Goal: Find specific page/section: Find specific page/section

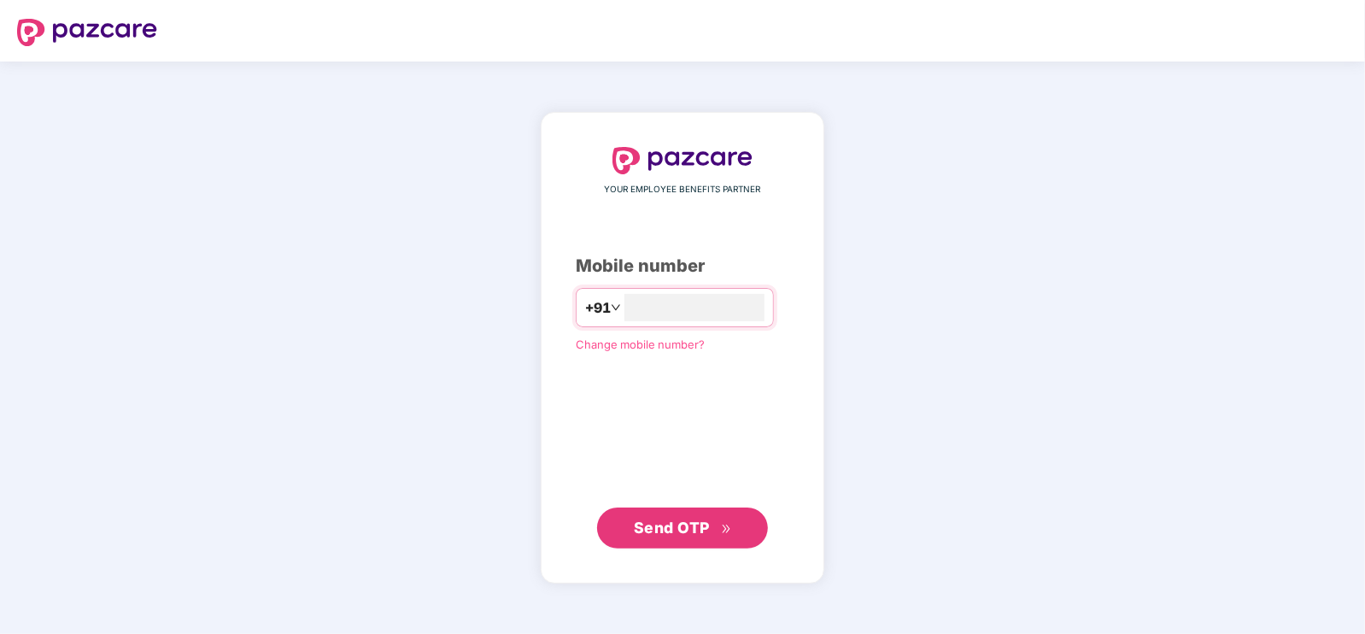
type input "**********"
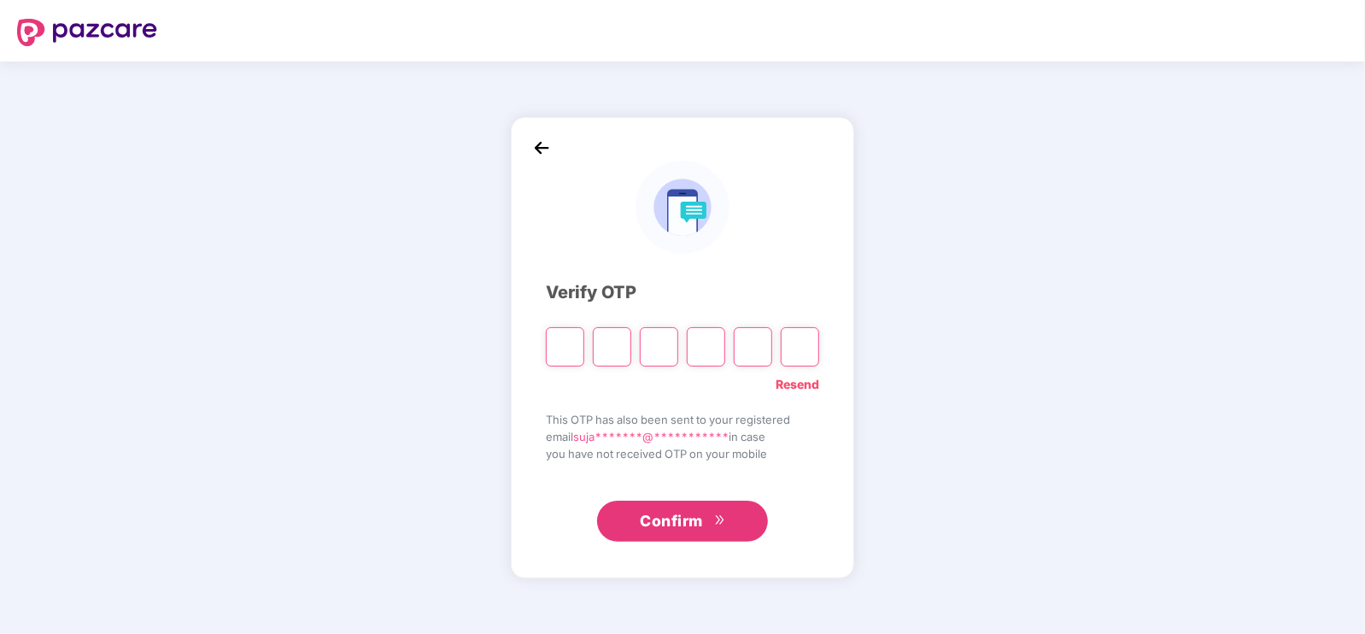
type input "*"
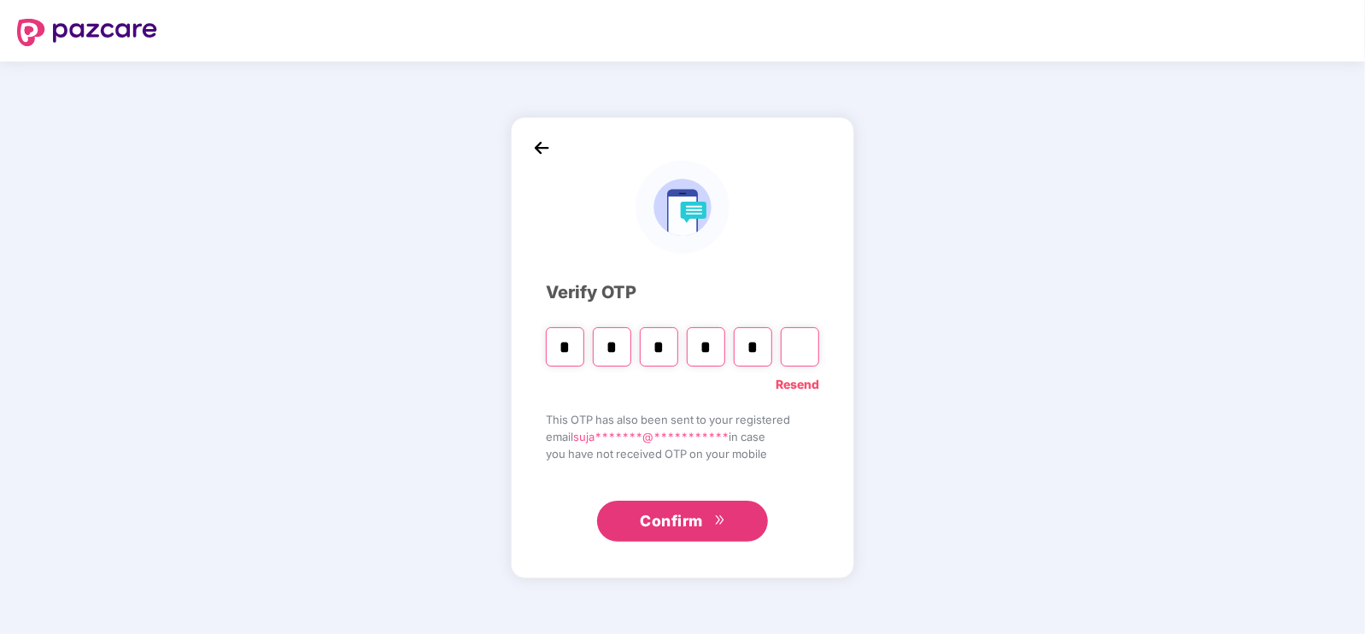
type input "*"
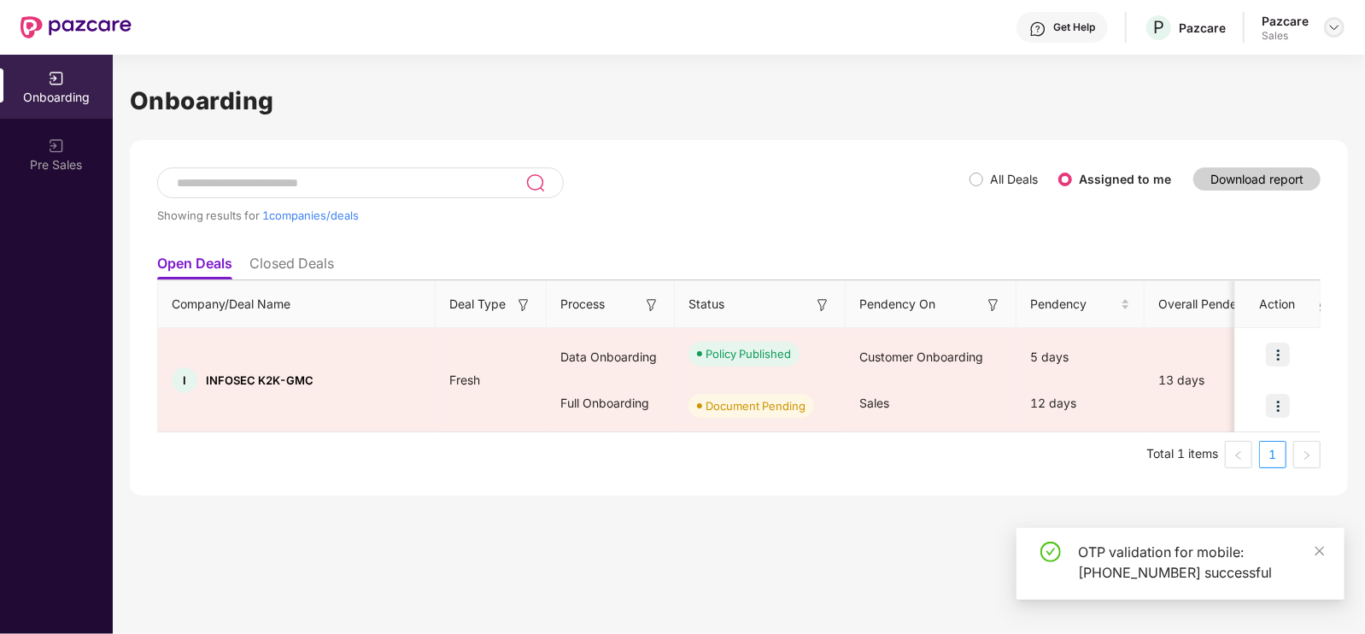
click at [1327, 20] on img at bounding box center [1334, 27] width 14 height 14
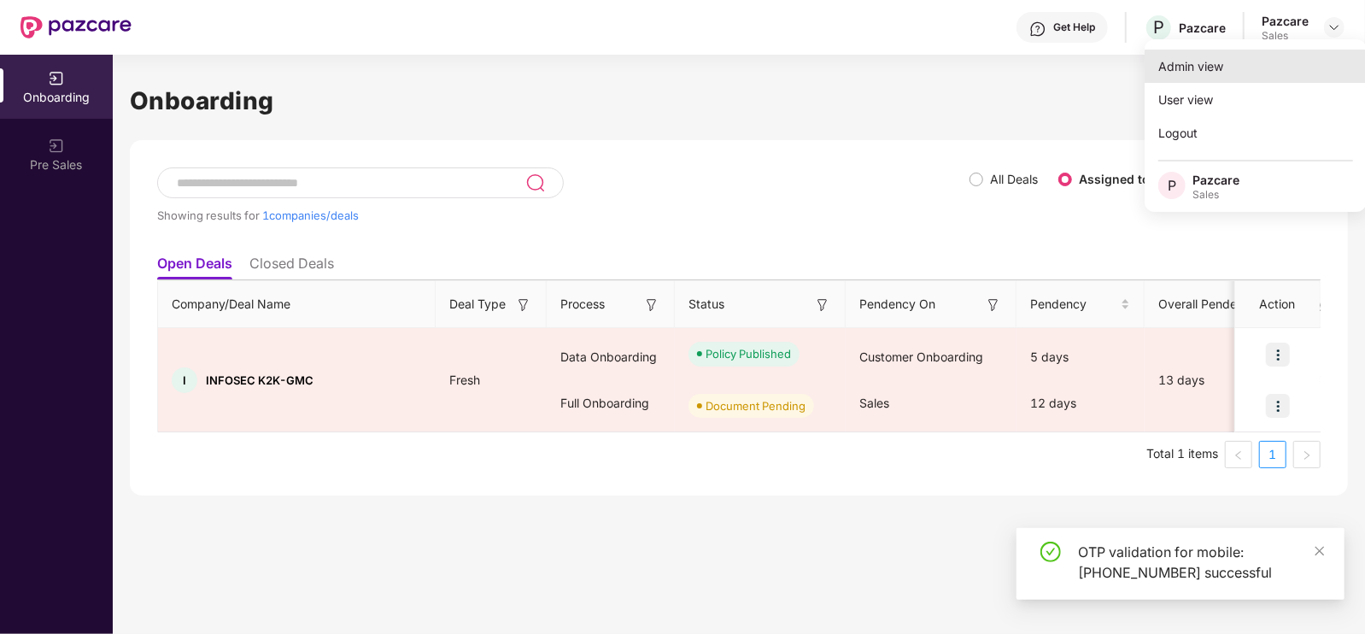
click at [1179, 73] on div "Admin view" at bounding box center [1255, 66] width 222 height 33
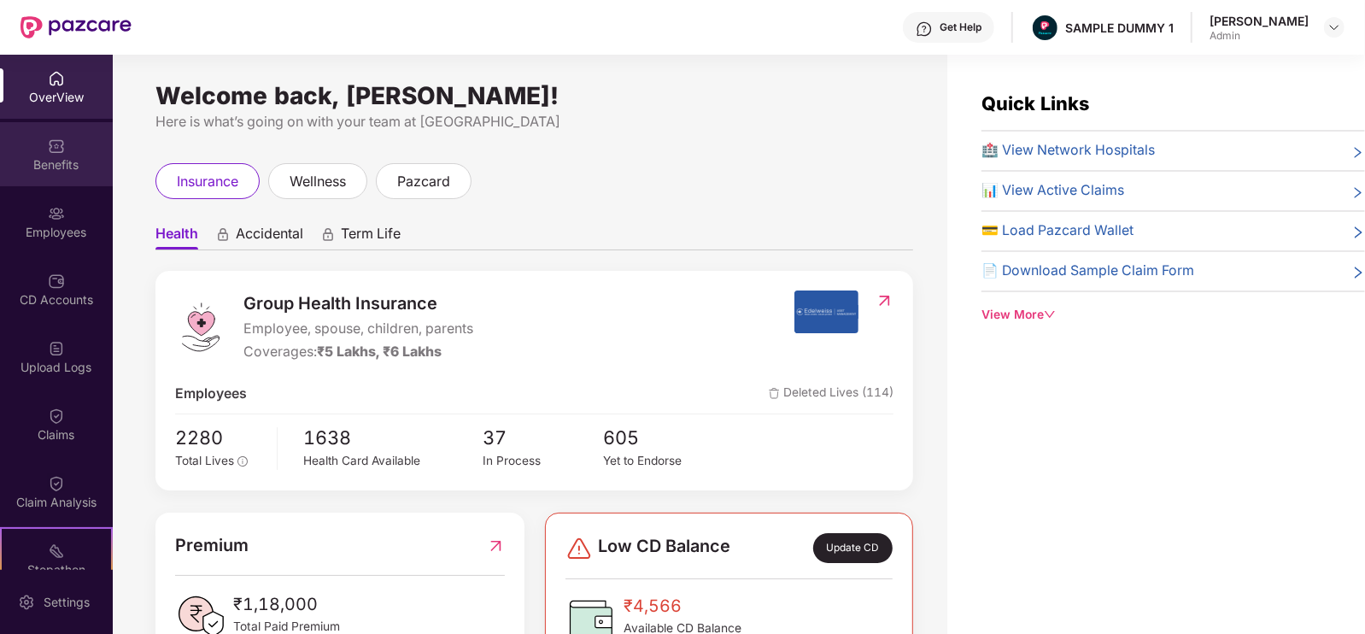
click at [85, 151] on div "Benefits" at bounding box center [56, 154] width 113 height 64
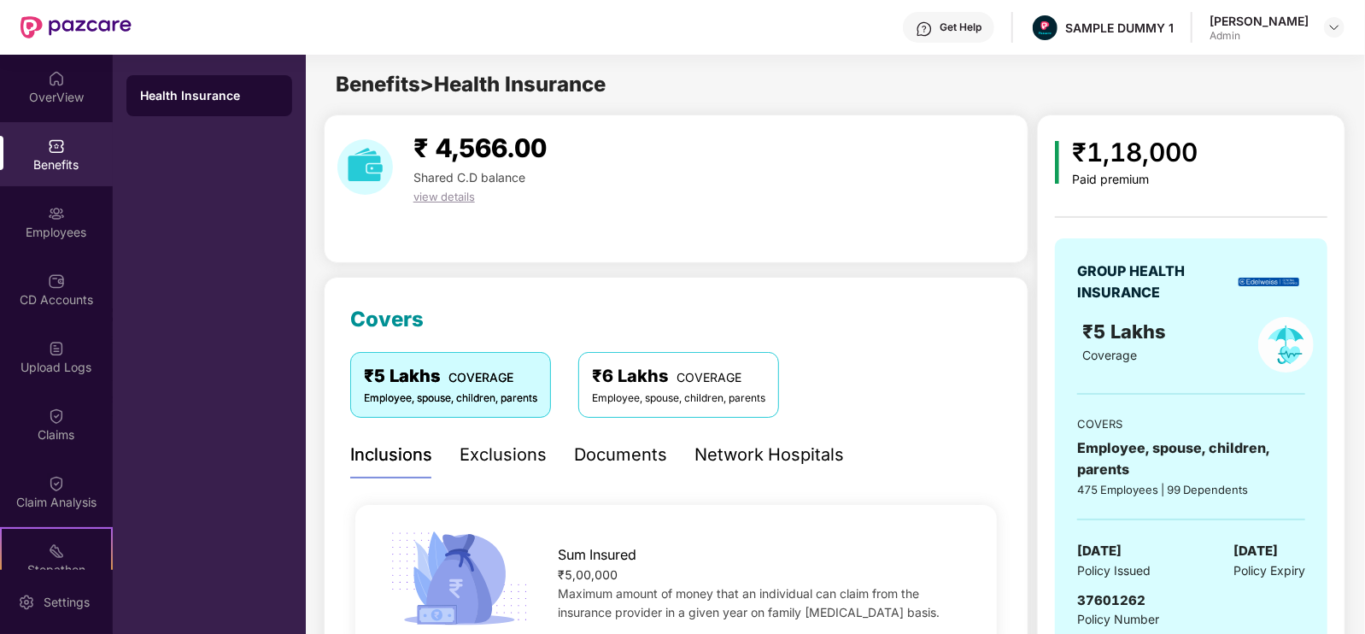
click at [721, 437] on div "Network Hospitals" at bounding box center [768, 454] width 149 height 47
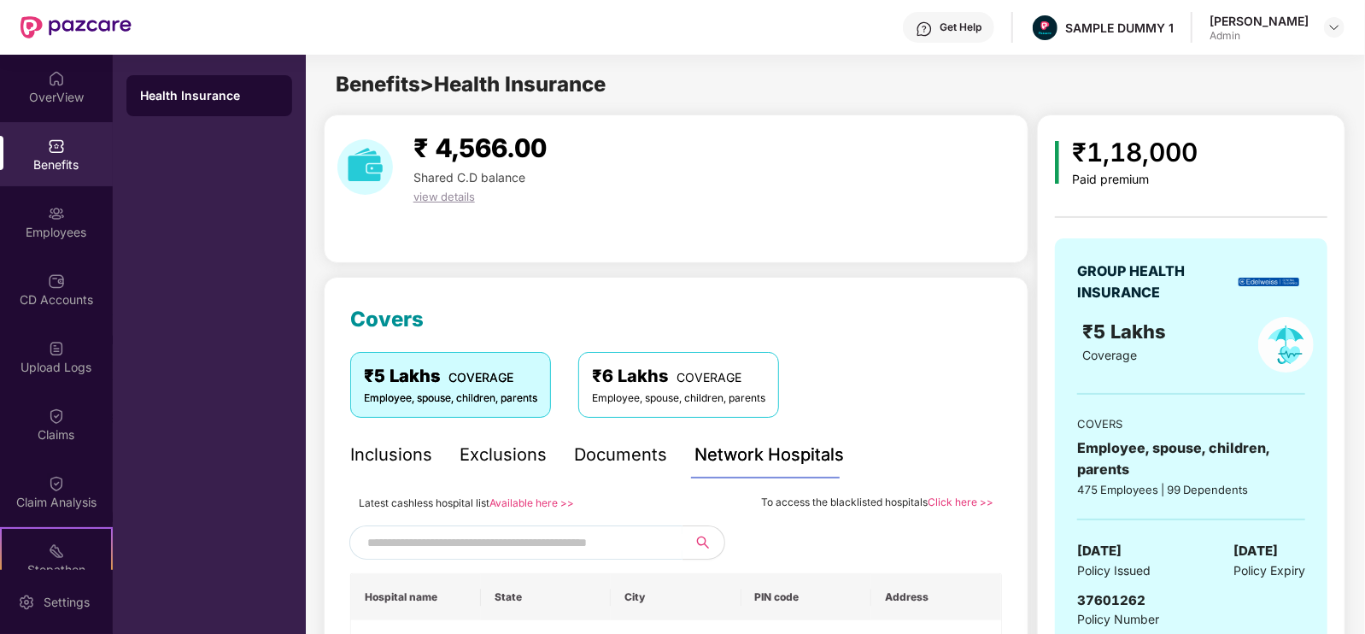
click at [546, 500] on link "Available here >>" at bounding box center [531, 502] width 85 height 13
